Goal: Task Accomplishment & Management: Manage account settings

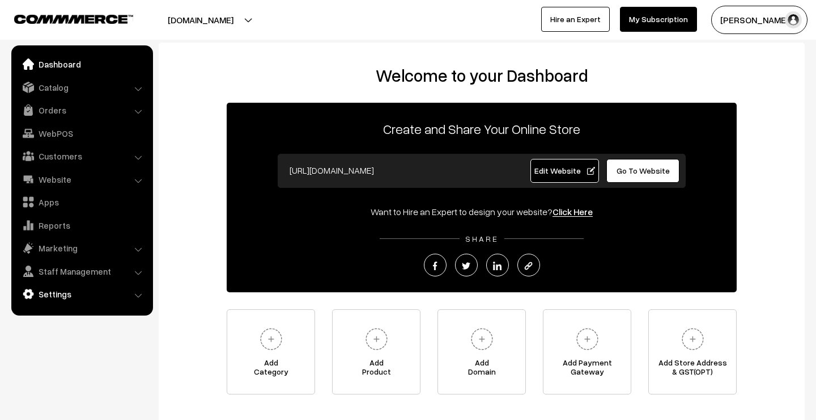
click at [67, 293] on link "Settings" at bounding box center [81, 293] width 135 height 20
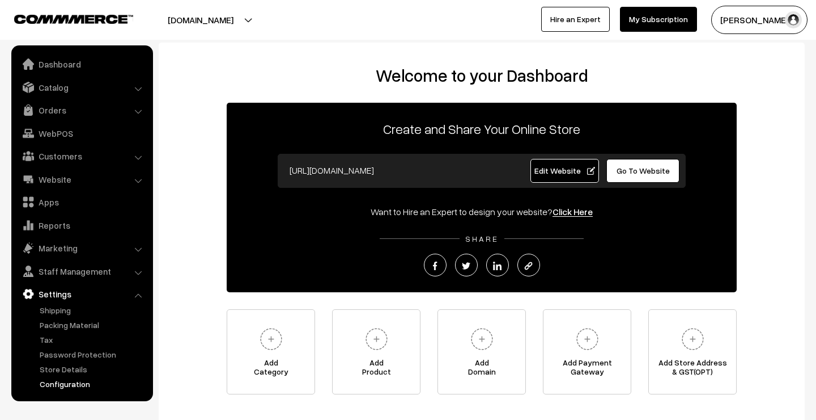
click at [74, 380] on link "Configuration" at bounding box center [93, 384] width 112 height 12
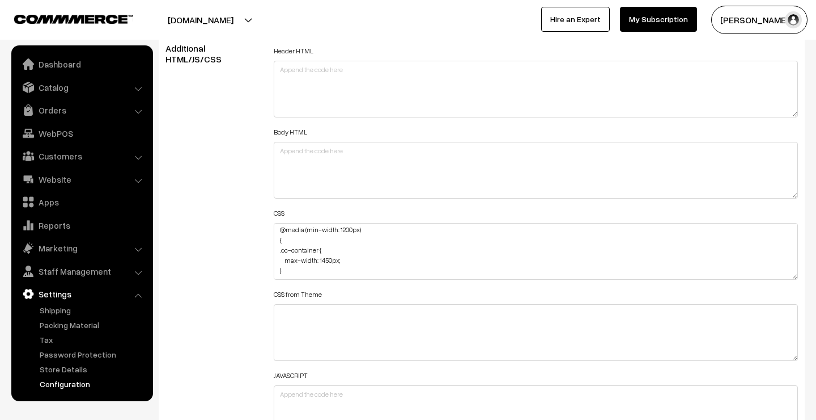
scroll to position [53, 0]
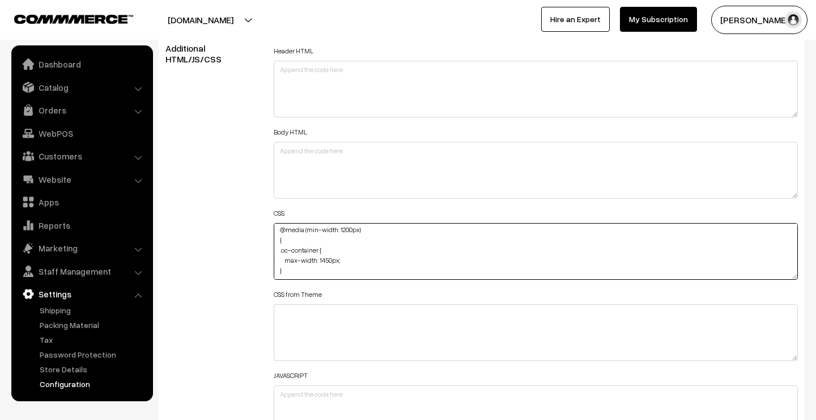
click at [336, 264] on textarea "a#navLink { font-size: 19px; } @media (min-width: 1200px) { .oc-container { max…" at bounding box center [536, 251] width 524 height 57
paste textarea "#offerText { flex-wrap: wrap; }"
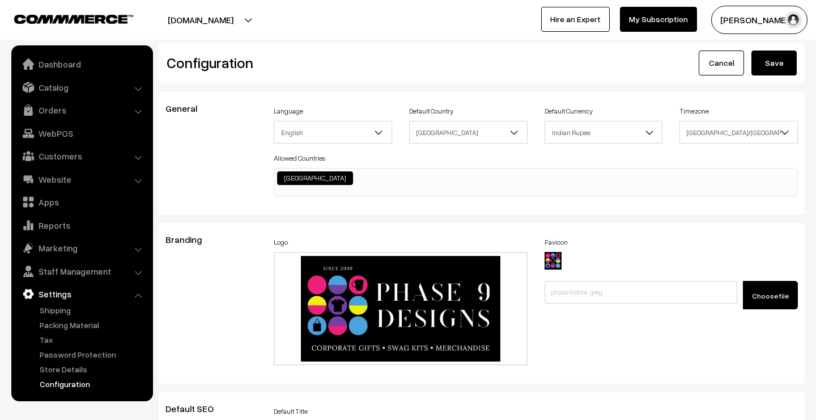
scroll to position [0, 0]
type textarea "a#navLink { font-size: 19px; } @media (min-width: 1200px) { .oc-container { max…"
click at [777, 65] on button "Save" at bounding box center [774, 62] width 45 height 25
click at [56, 179] on link "Website" at bounding box center [81, 179] width 135 height 20
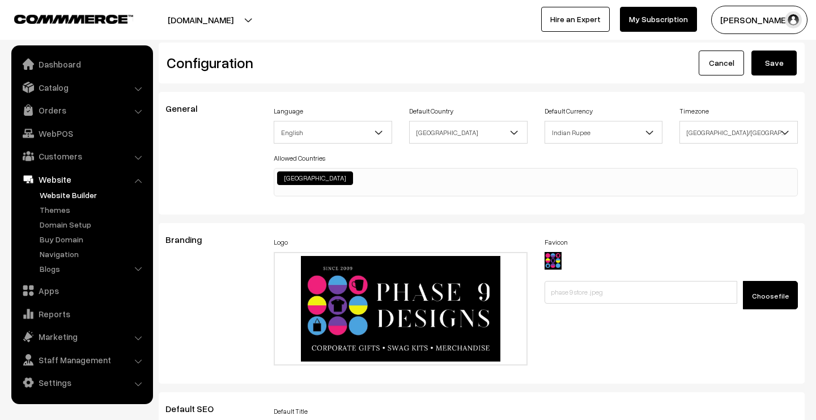
click at [56, 193] on link "Website Builder" at bounding box center [93, 195] width 112 height 12
